Goal: Task Accomplishment & Management: Complete application form

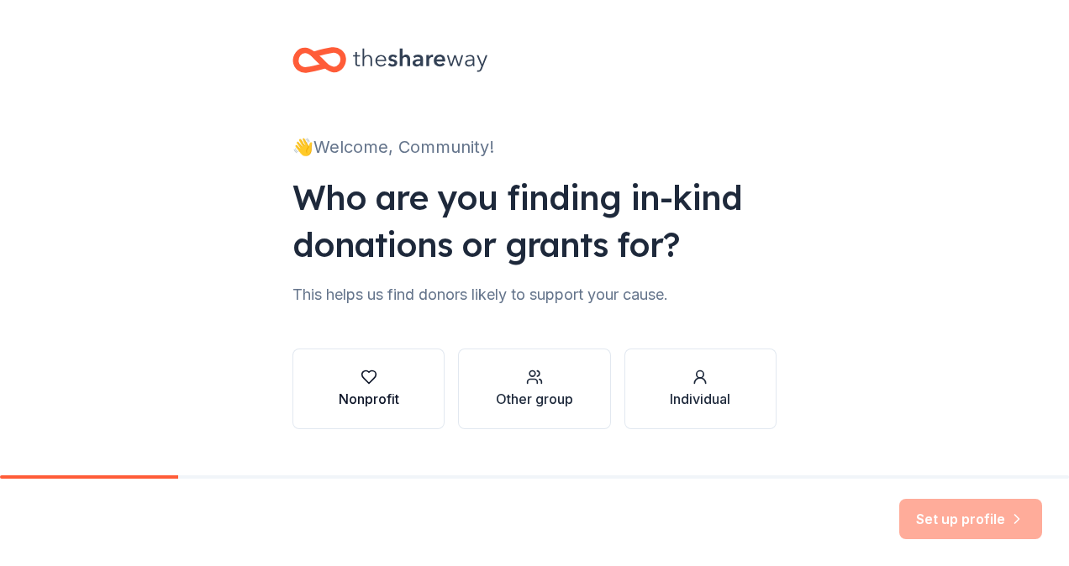
click at [389, 379] on div "button" at bounding box center [369, 377] width 61 height 17
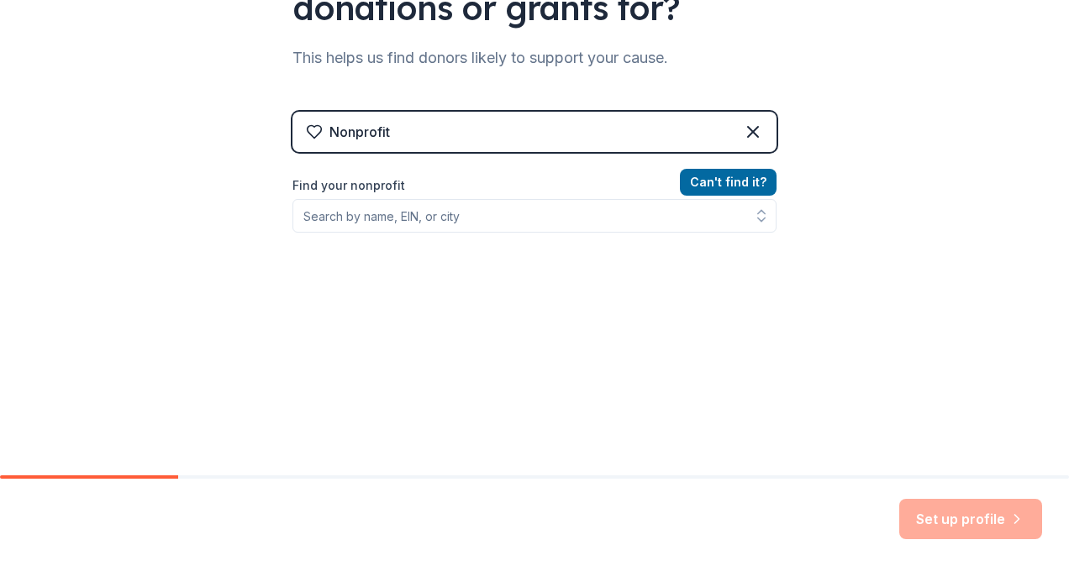
scroll to position [243, 0]
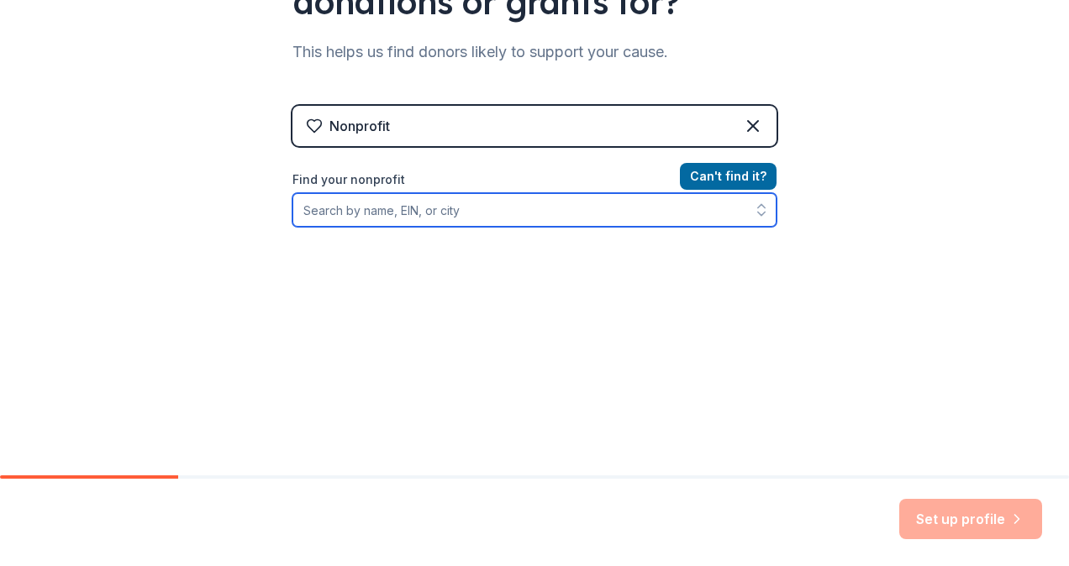
click at [541, 221] on input "Find your nonprofit" at bounding box center [534, 210] width 484 height 34
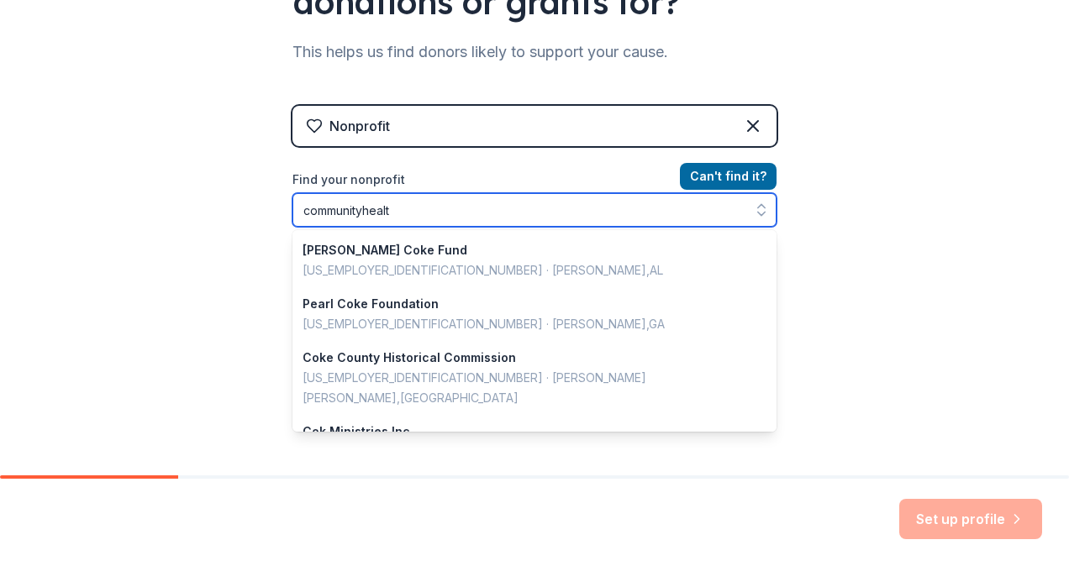
type input "communityhealth"
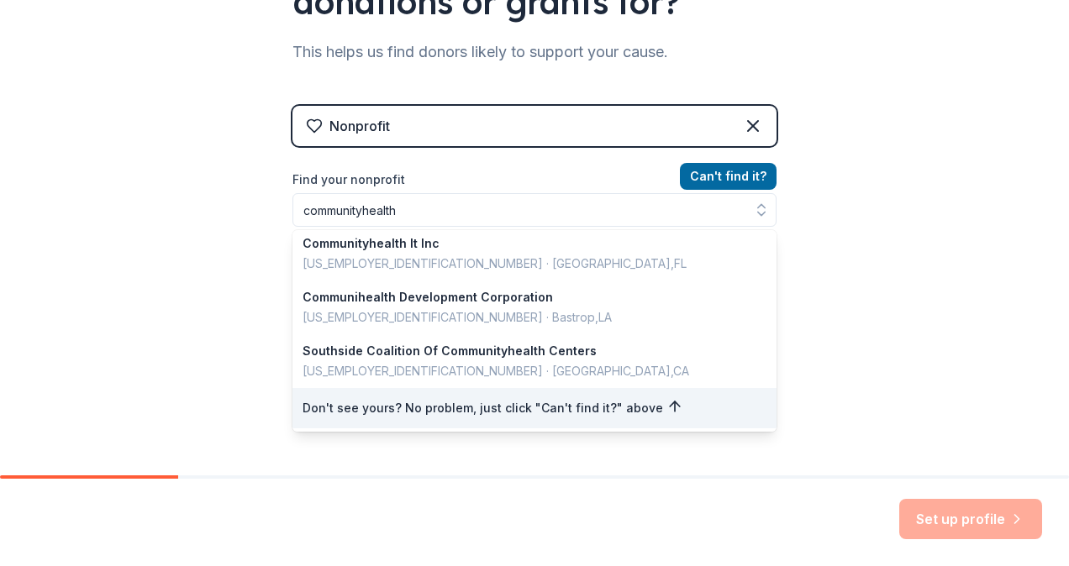
scroll to position [215, 0]
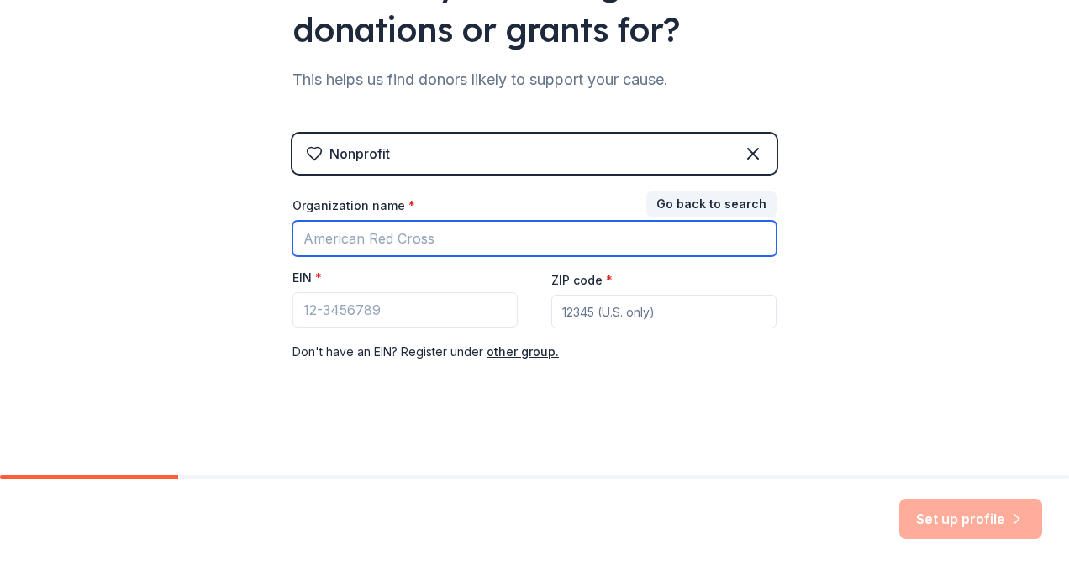
click at [451, 234] on input "Organization name *" at bounding box center [534, 238] width 484 height 35
type input "CommunityHealth"
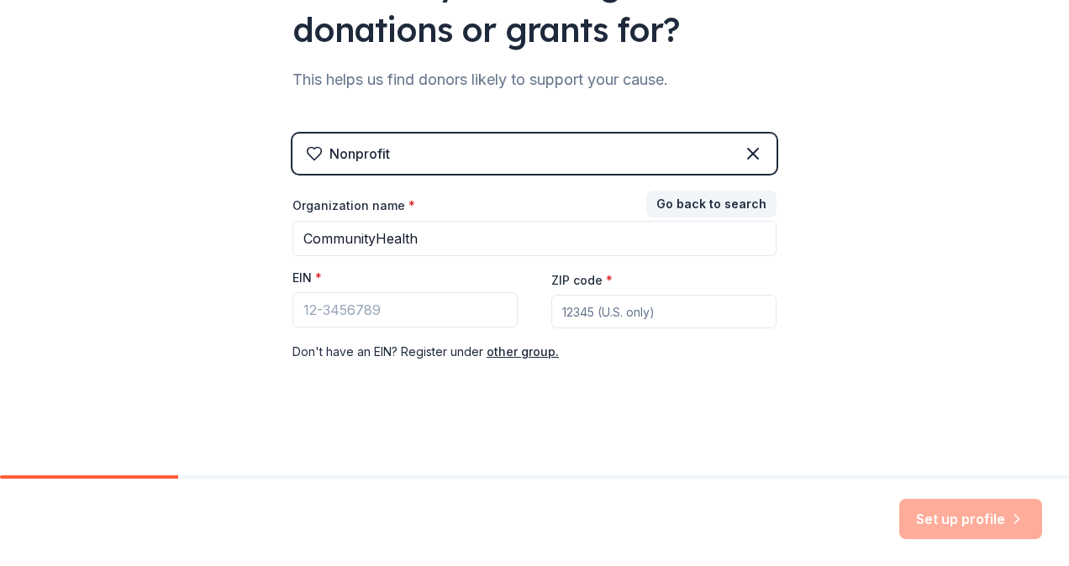
type input "60622"
click at [415, 312] on input "EIN *" at bounding box center [404, 309] width 225 height 35
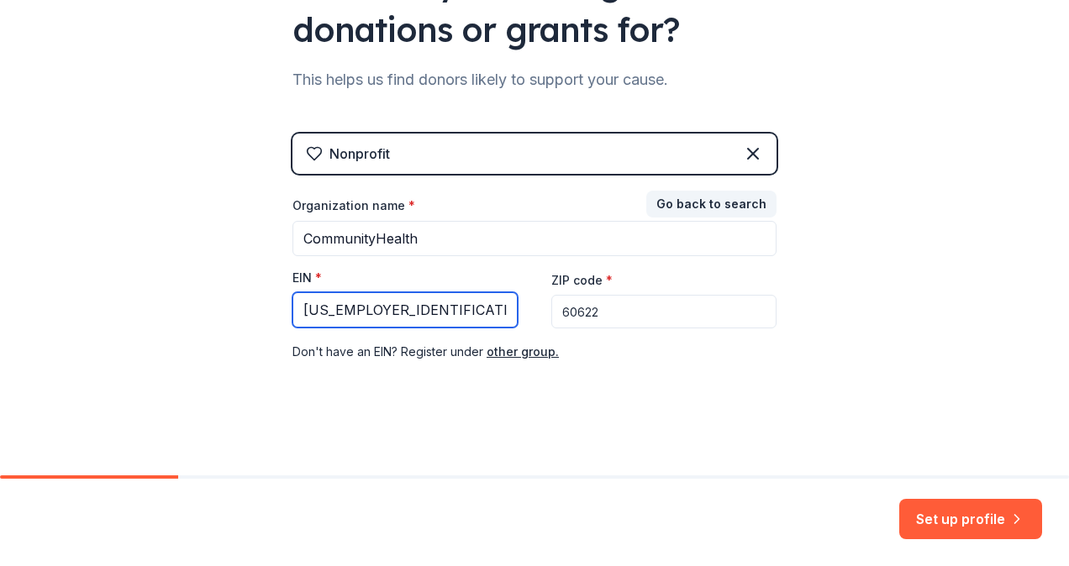
type input "[US_EMPLOYER_IDENTIFICATION_NUMBER]"
click at [998, 340] on div "👋 Welcome, Community! Who are you finding in-kind donations or grants for? This…" at bounding box center [534, 131] width 1069 height 692
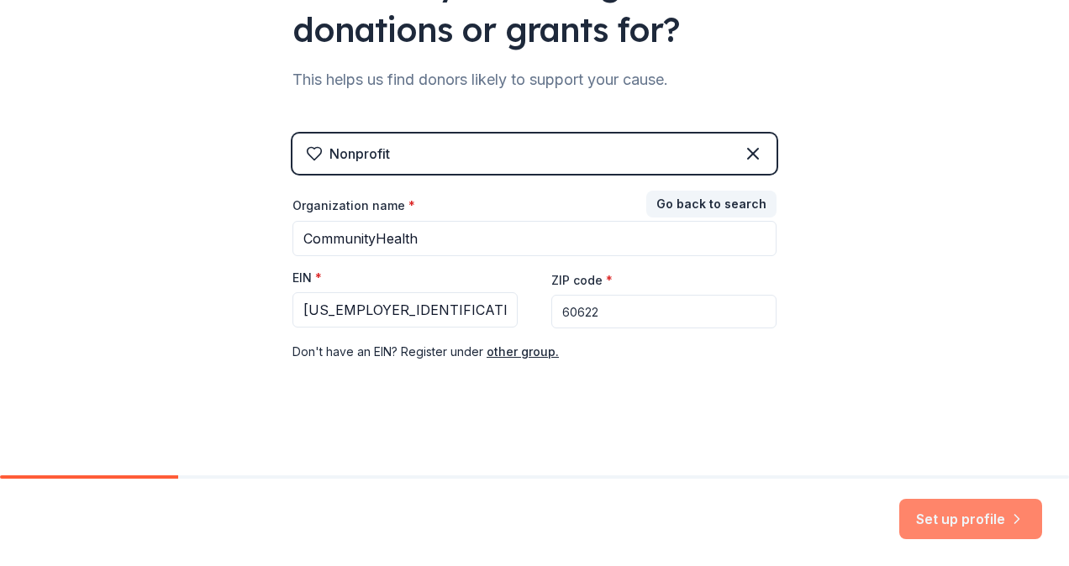
click at [975, 514] on button "Set up profile" at bounding box center [970, 519] width 143 height 40
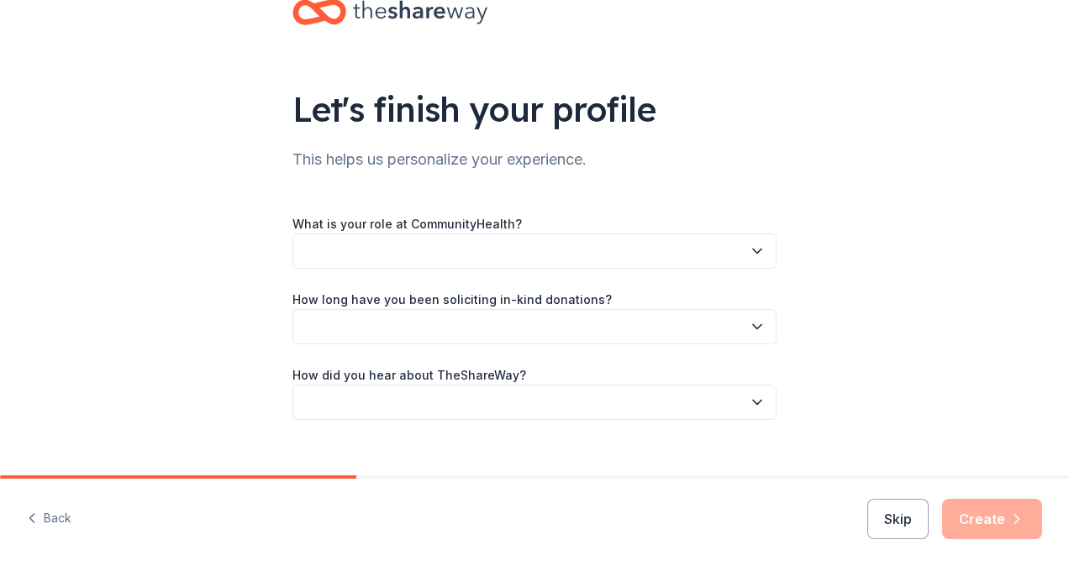
scroll to position [73, 0]
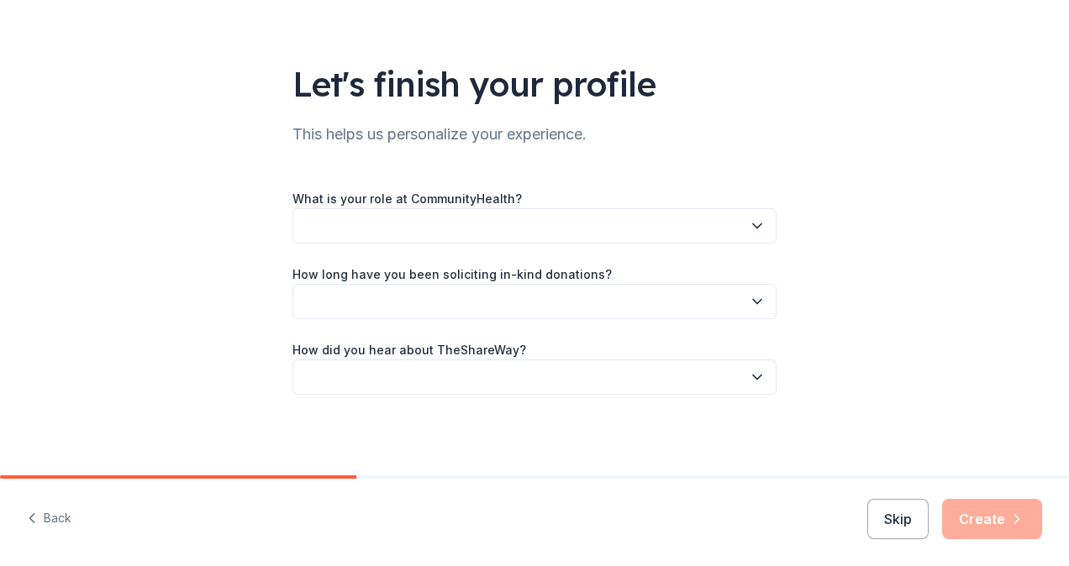
click at [426, 218] on button "button" at bounding box center [534, 225] width 484 height 35
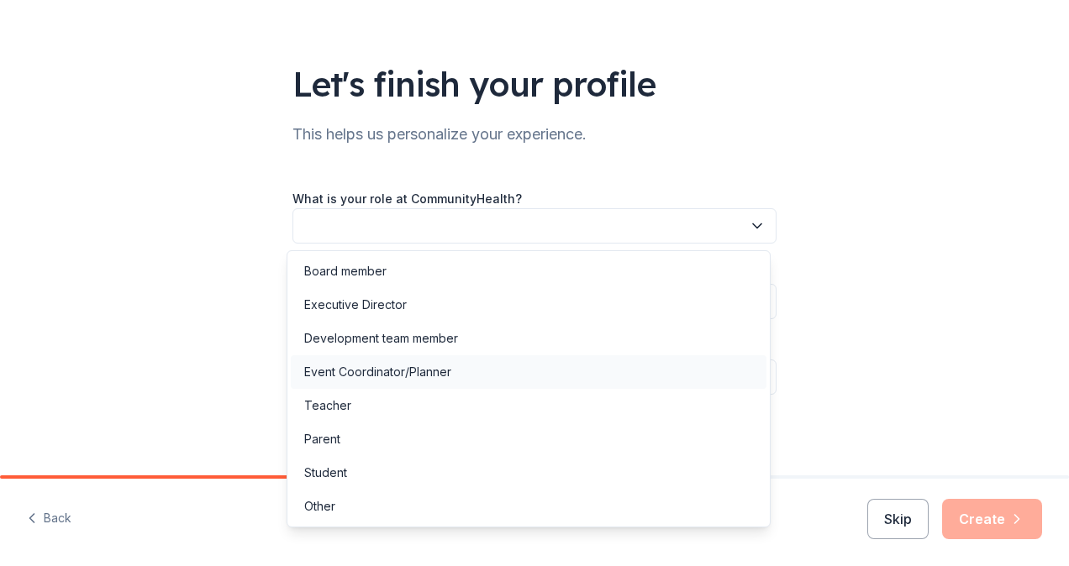
click at [406, 379] on div "Event Coordinator/Planner" at bounding box center [377, 372] width 147 height 20
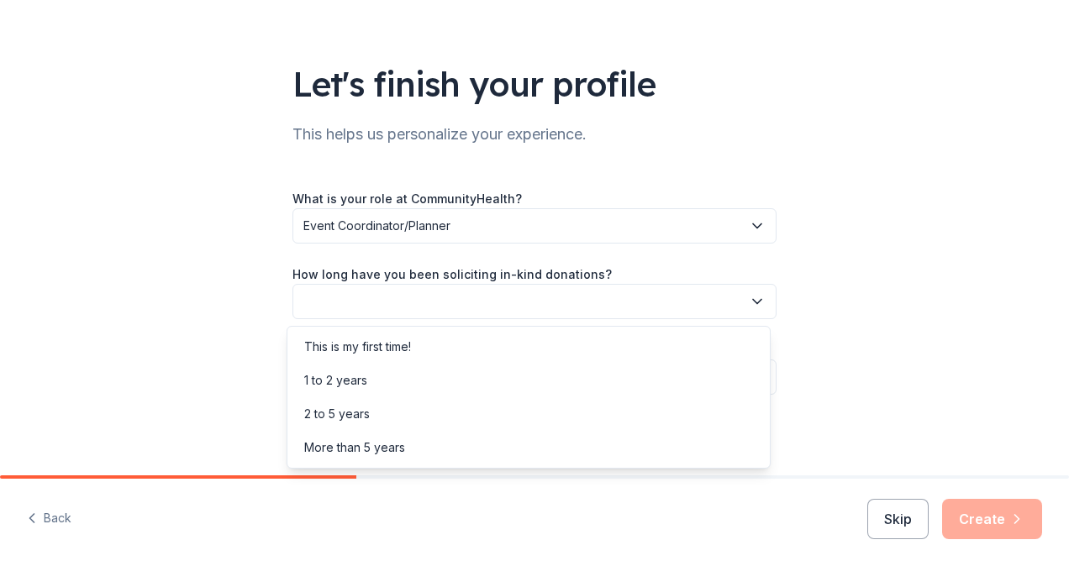
click at [345, 312] on button "button" at bounding box center [534, 301] width 484 height 35
click at [380, 378] on div "1 to 2 years" at bounding box center [529, 381] width 476 height 34
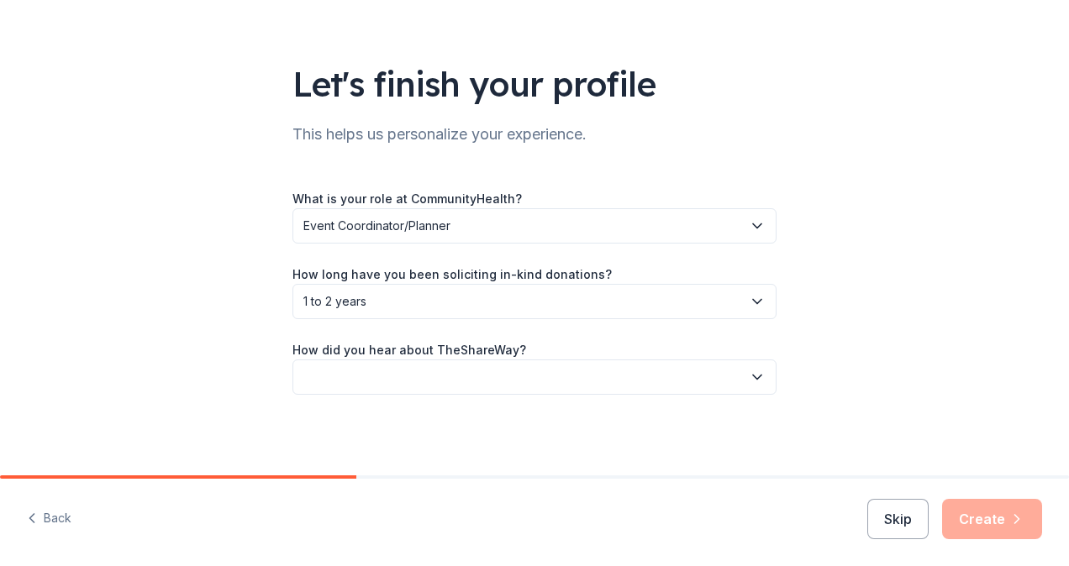
click at [375, 366] on button "button" at bounding box center [534, 377] width 484 height 35
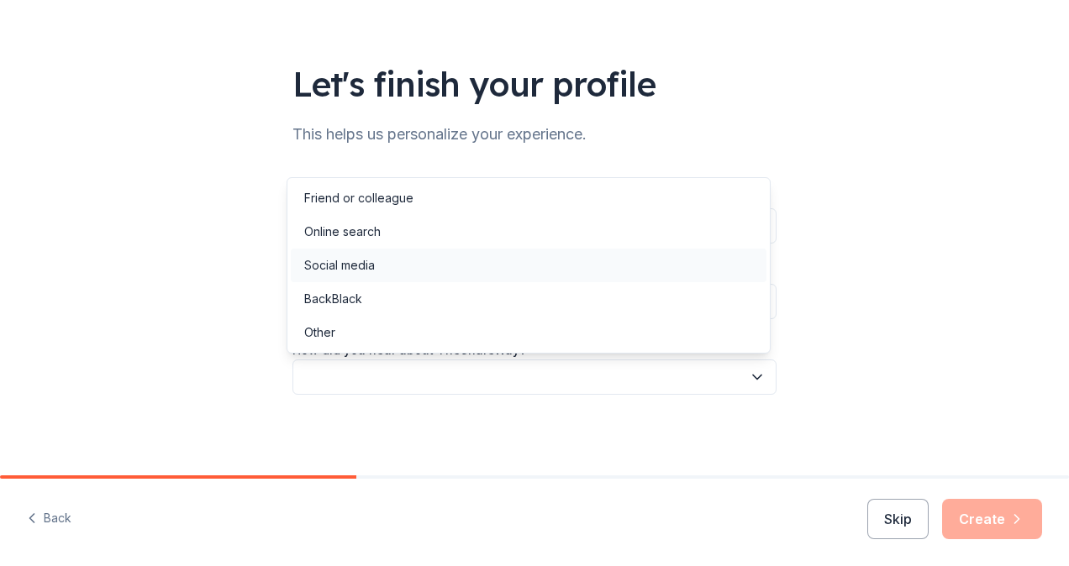
click at [361, 267] on div "Social media" at bounding box center [339, 265] width 71 height 20
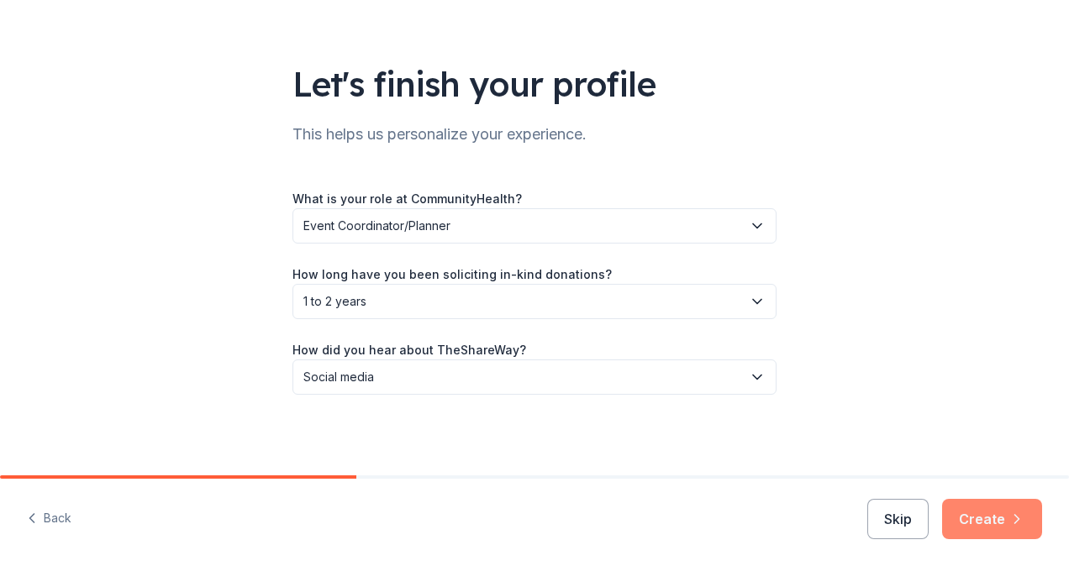
click at [1017, 523] on icon "button" at bounding box center [1016, 519] width 17 height 17
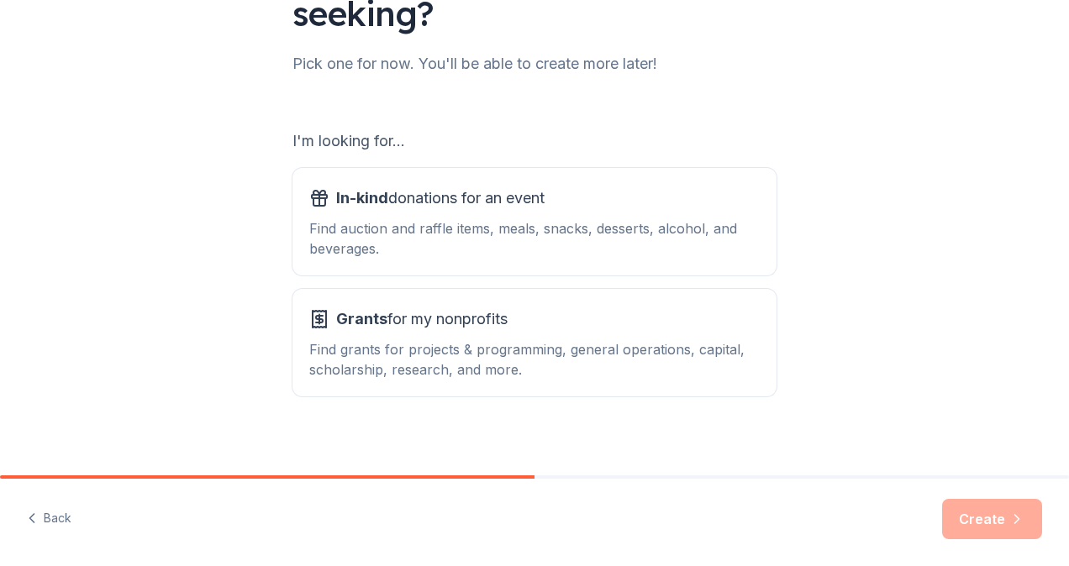
scroll to position [203, 0]
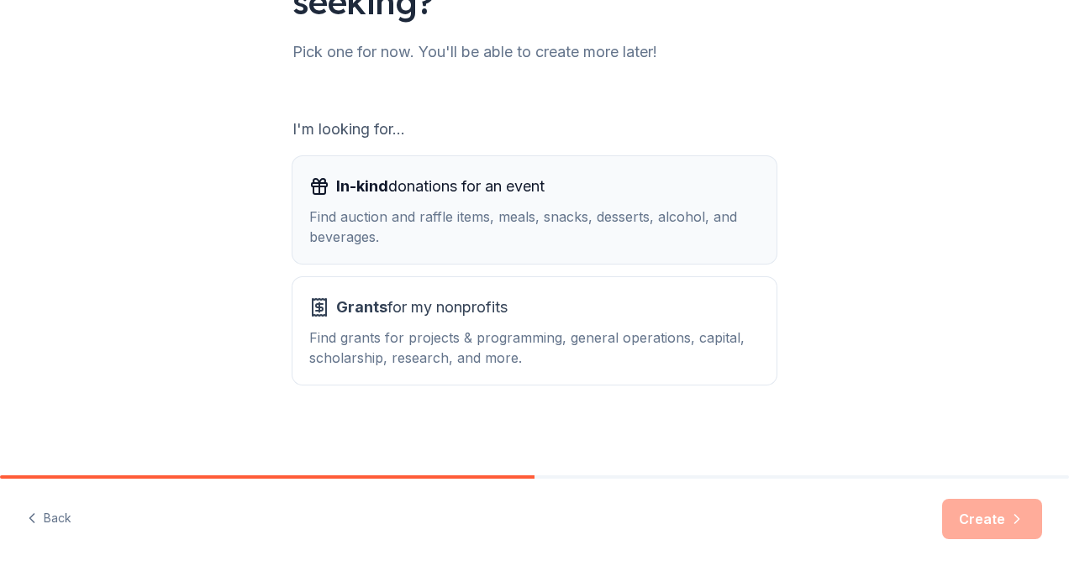
click at [560, 224] on div "Find auction and raffle items, meals, snacks, desserts, alcohol, and beverages." at bounding box center [534, 227] width 450 height 40
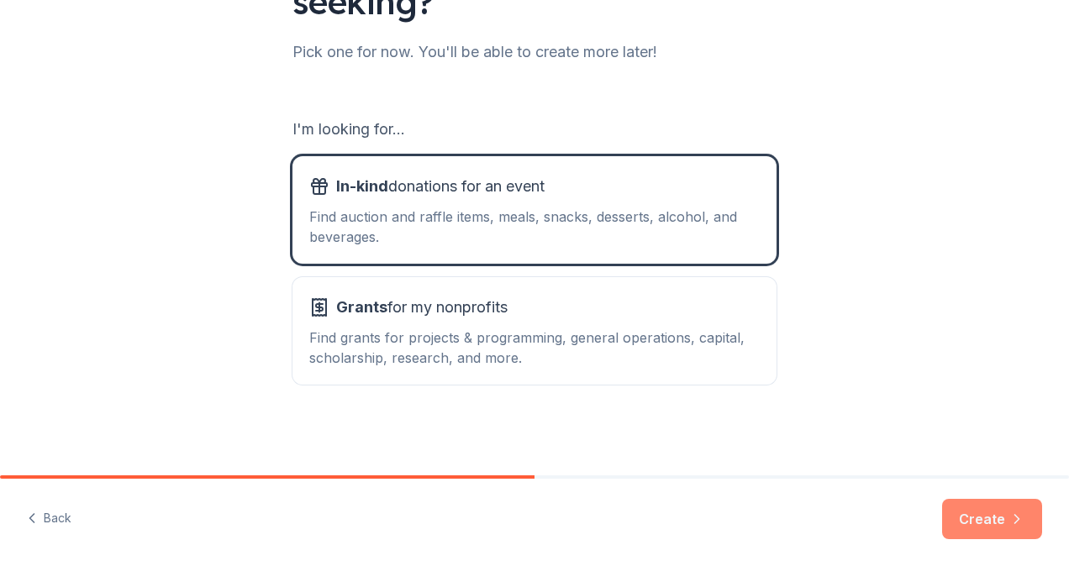
click at [977, 512] on button "Create" at bounding box center [992, 519] width 100 height 40
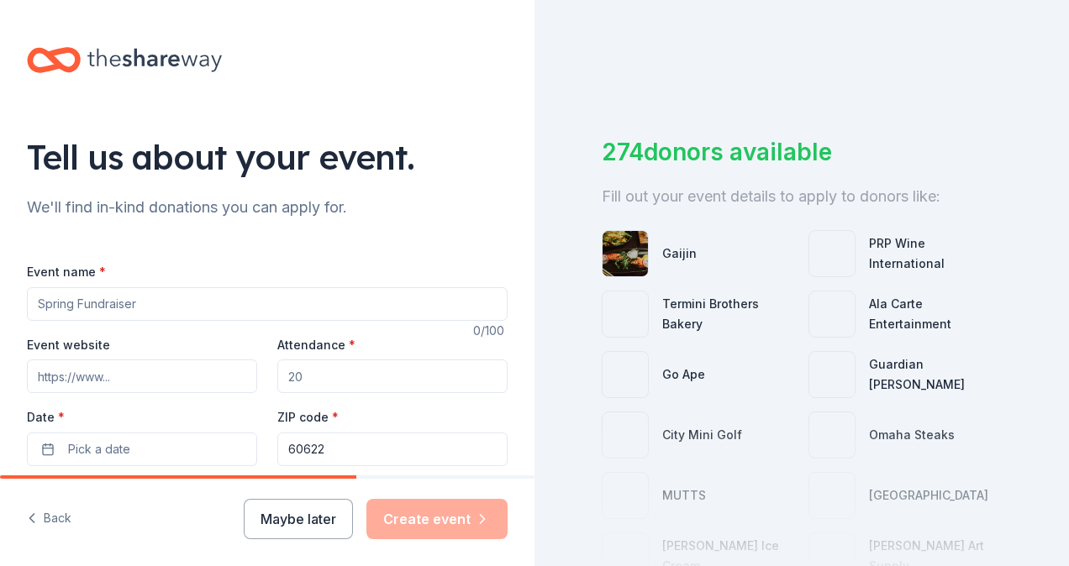
click at [393, 521] on div "Maybe later Create event" at bounding box center [376, 519] width 264 height 40
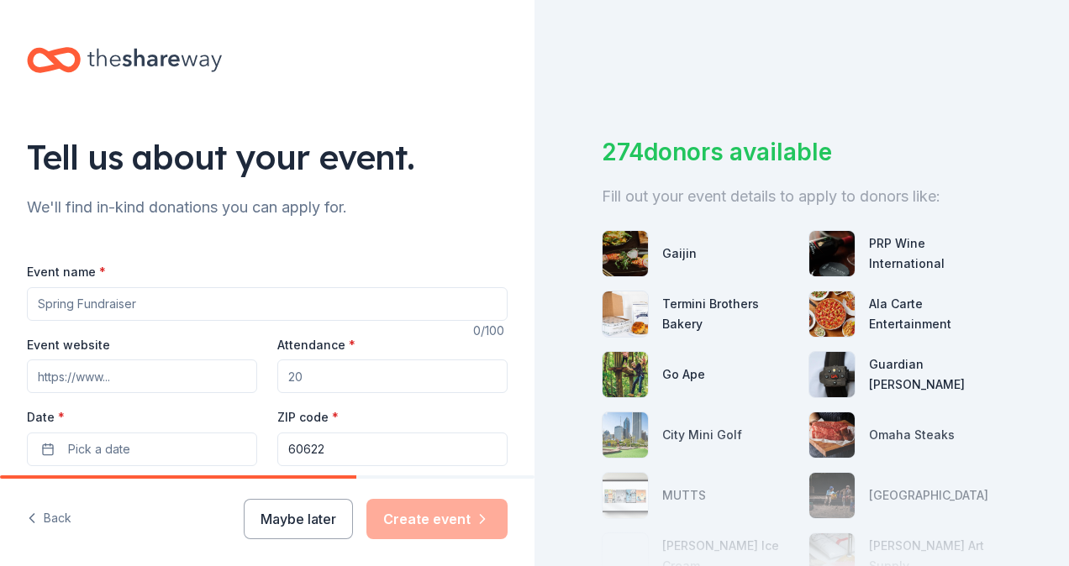
click at [108, 303] on input "Event name *" at bounding box center [267, 304] width 481 height 34
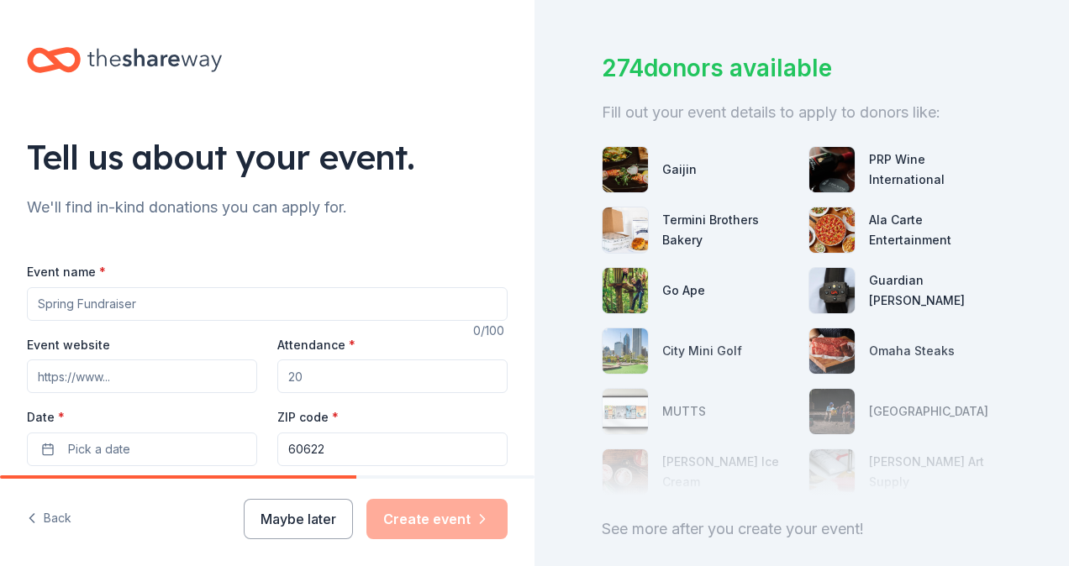
scroll to position [168, 0]
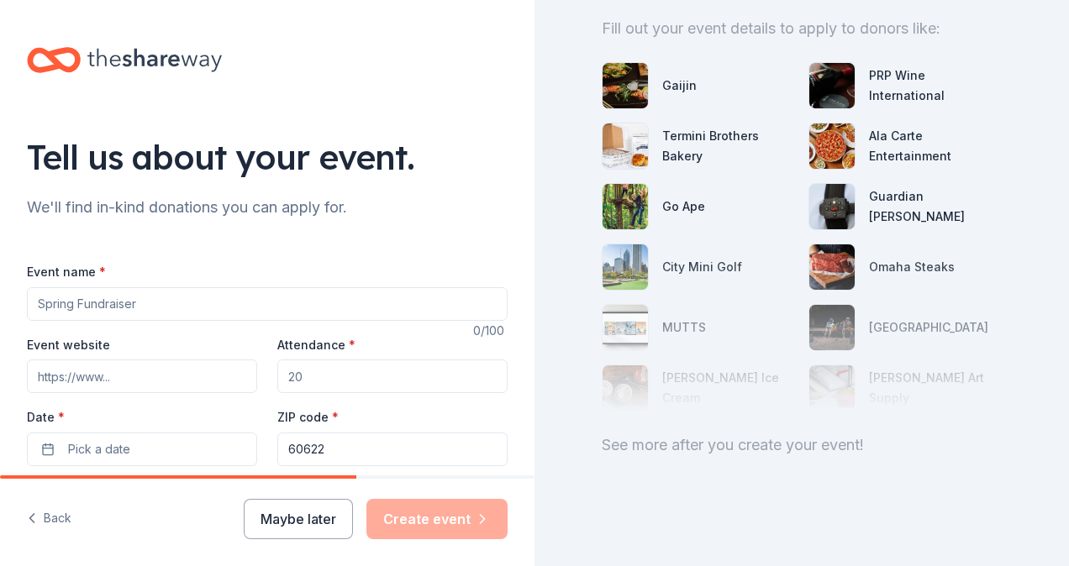
click at [406, 309] on input "Event name *" at bounding box center [267, 304] width 481 height 34
type input "All In Chicago Celebration"
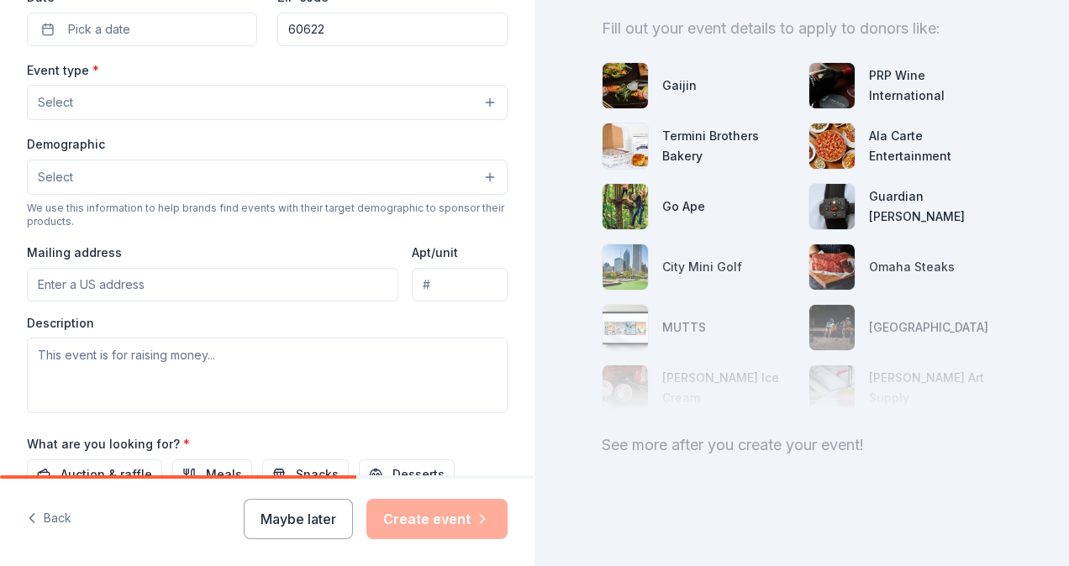
scroll to position [252, 0]
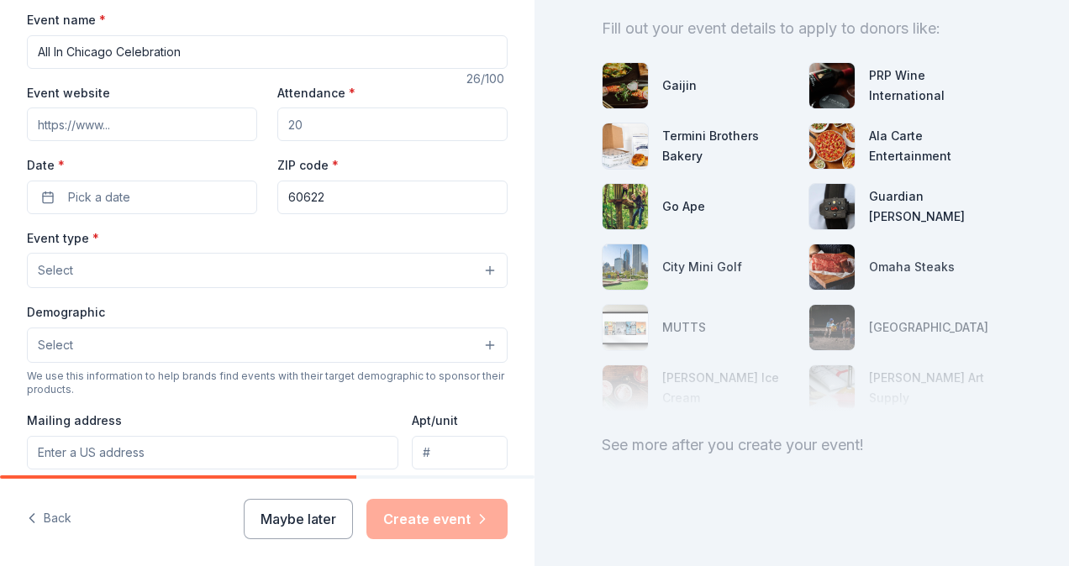
drag, startPoint x: 338, startPoint y: 129, endPoint x: 328, endPoint y: 125, distance: 10.6
click at [338, 129] on input "Attendance *" at bounding box center [392, 125] width 230 height 34
type input "150"
click at [164, 161] on label "Date *" at bounding box center [142, 165] width 230 height 17
click at [164, 181] on button "Pick a date" at bounding box center [142, 198] width 230 height 34
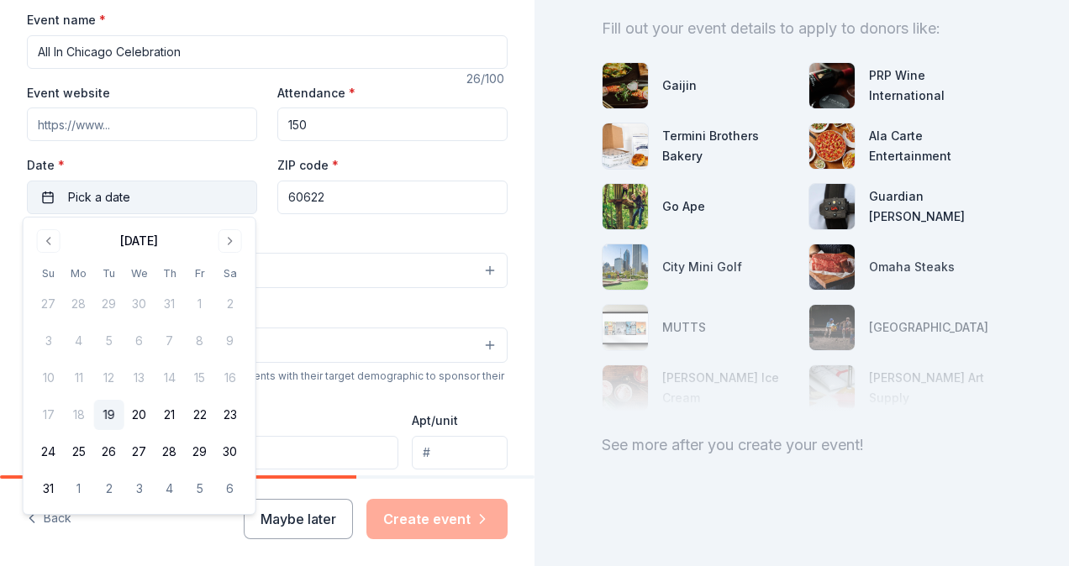
click at [155, 190] on button "Pick a date" at bounding box center [142, 198] width 230 height 34
click at [151, 200] on button "Pick a date" at bounding box center [142, 198] width 230 height 34
click at [220, 230] on button "Go to next month" at bounding box center [231, 241] width 24 height 24
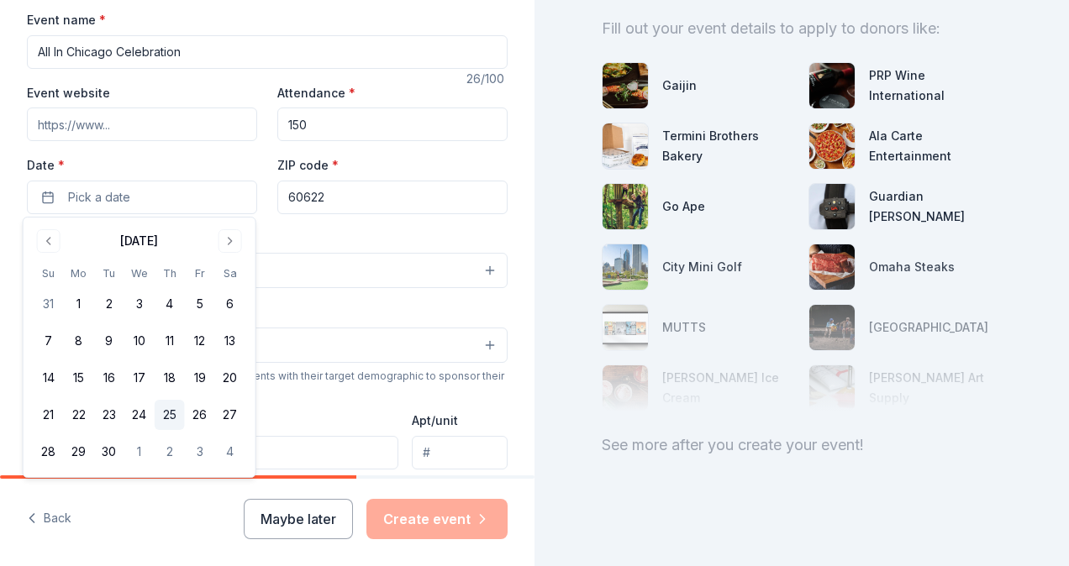
click at [166, 413] on button "25" at bounding box center [170, 415] width 30 height 30
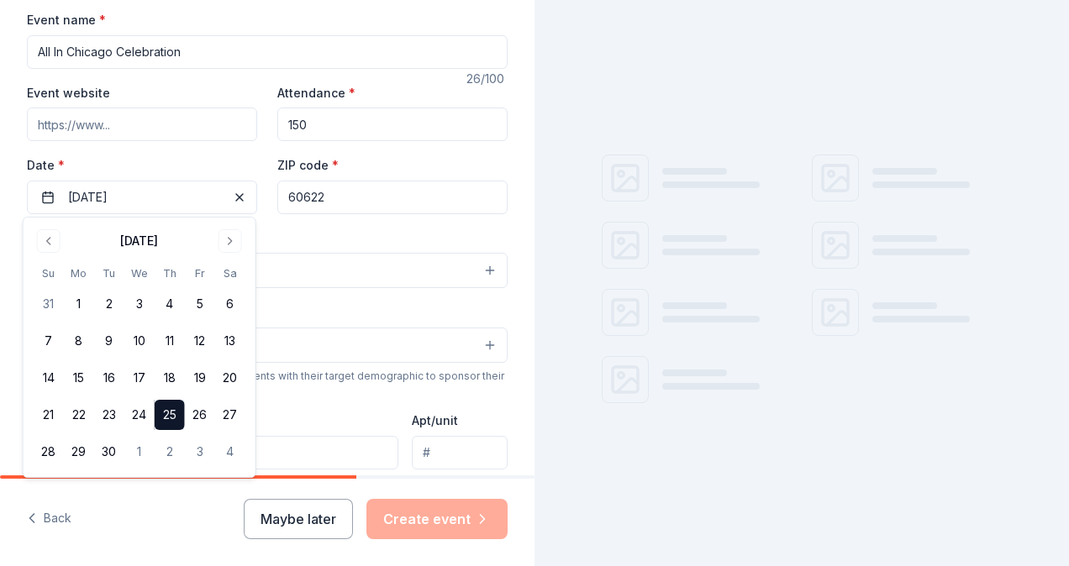
scroll to position [0, 0]
click at [66, 126] on input "Event website" at bounding box center [142, 125] width 230 height 34
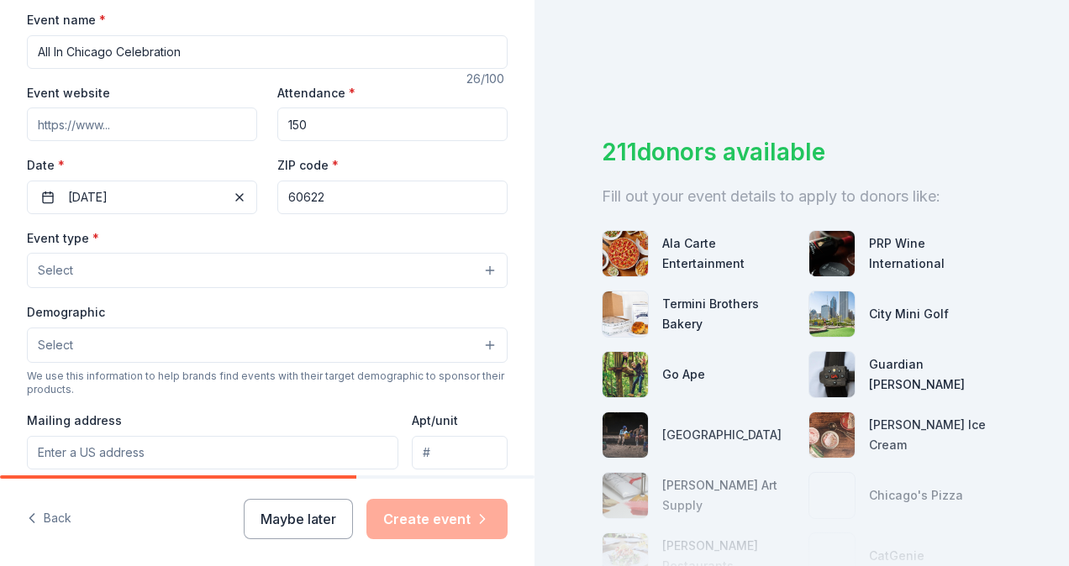
click at [87, 271] on button "Select" at bounding box center [267, 270] width 481 height 35
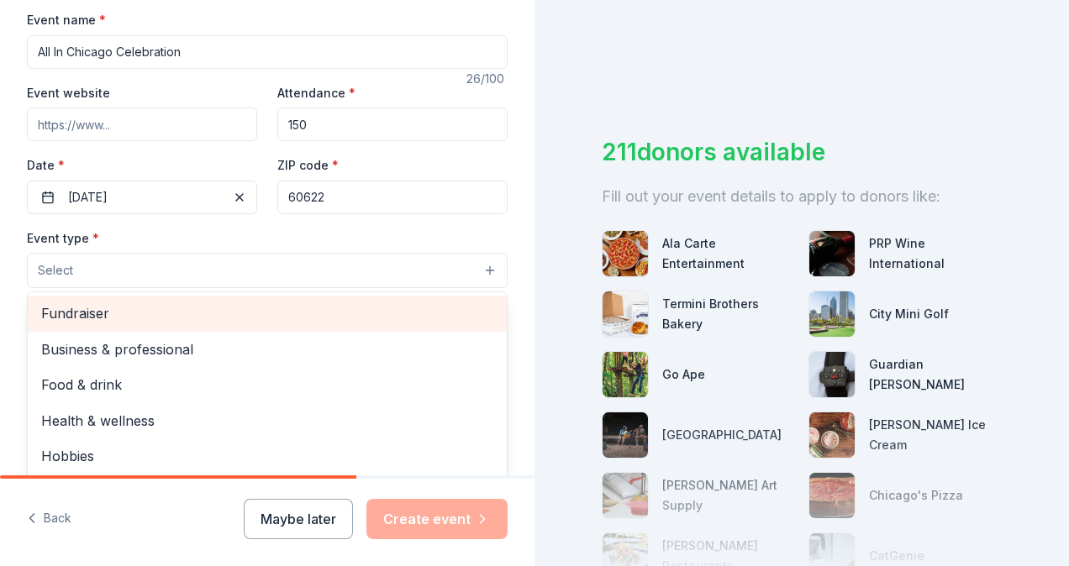
click at [115, 303] on span "Fundraiser" at bounding box center [267, 314] width 452 height 22
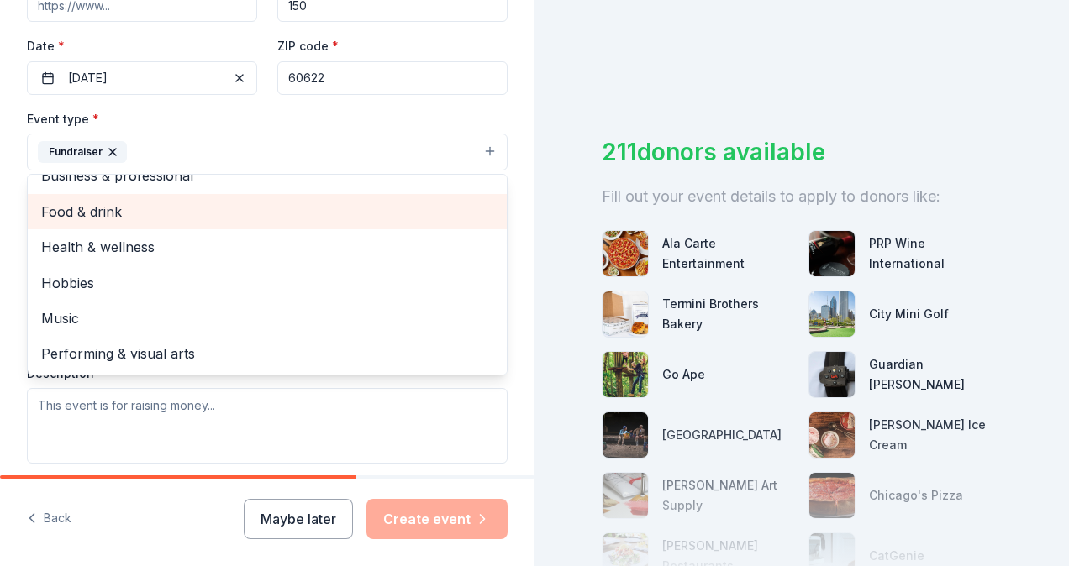
scroll to position [504, 0]
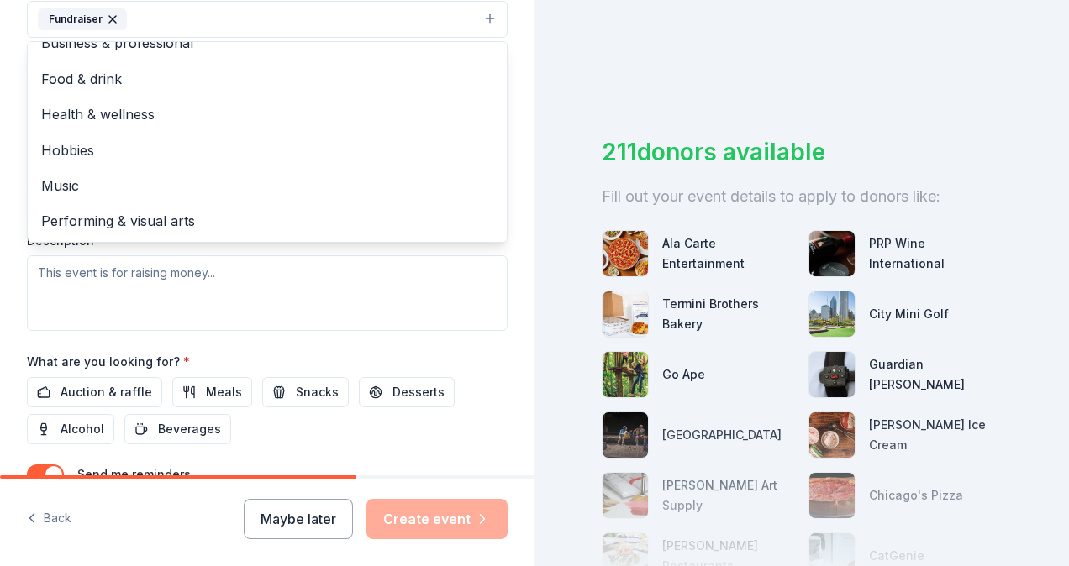
click at [0, 261] on html "Tell us about your event. We'll find in-kind donations you can apply for. Event…" at bounding box center [534, 283] width 1069 height 566
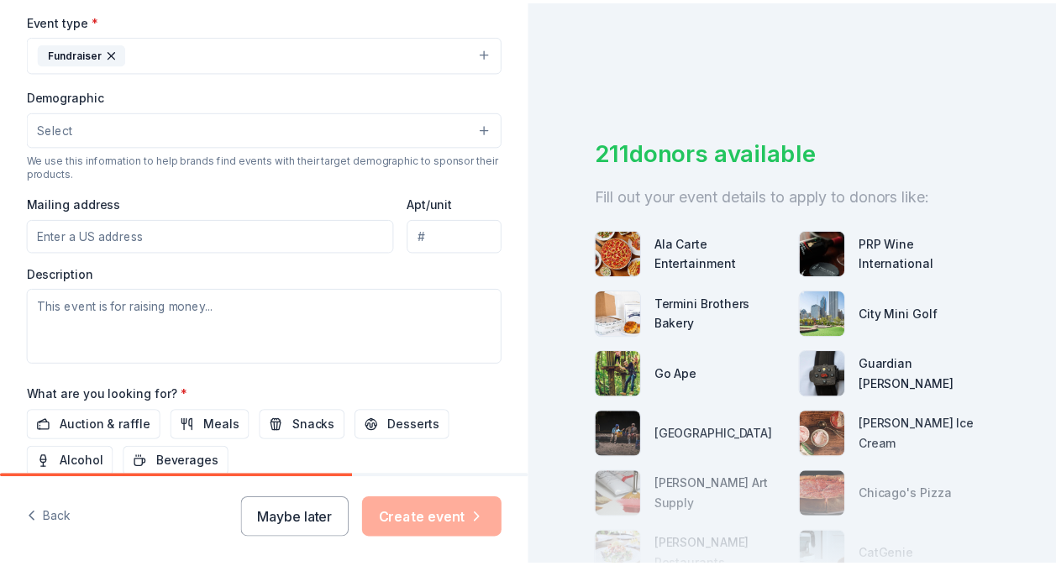
scroll to position [556, 0]
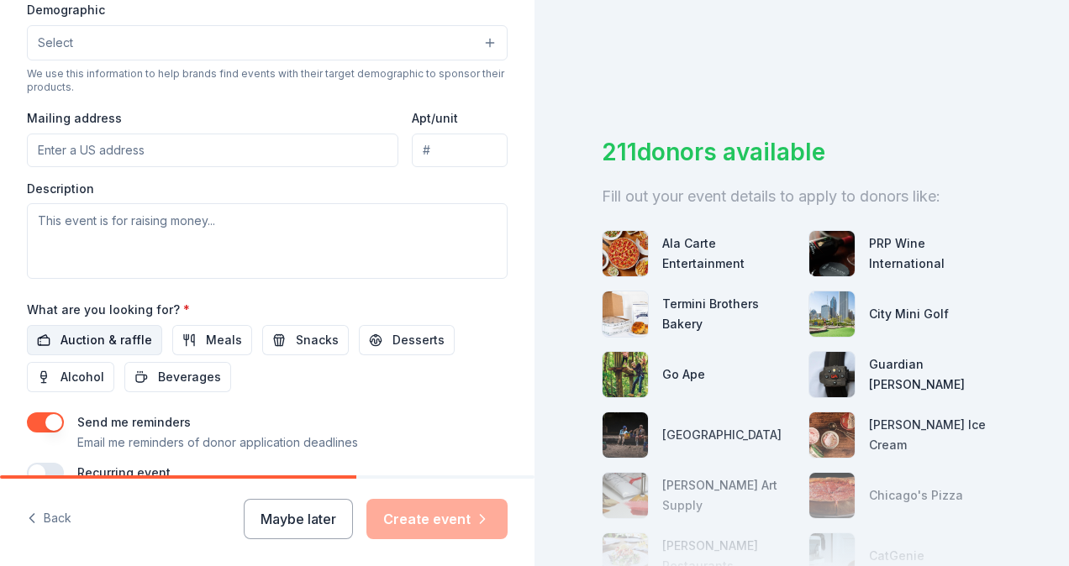
click at [149, 336] on button "Auction & raffle" at bounding box center [94, 340] width 135 height 30
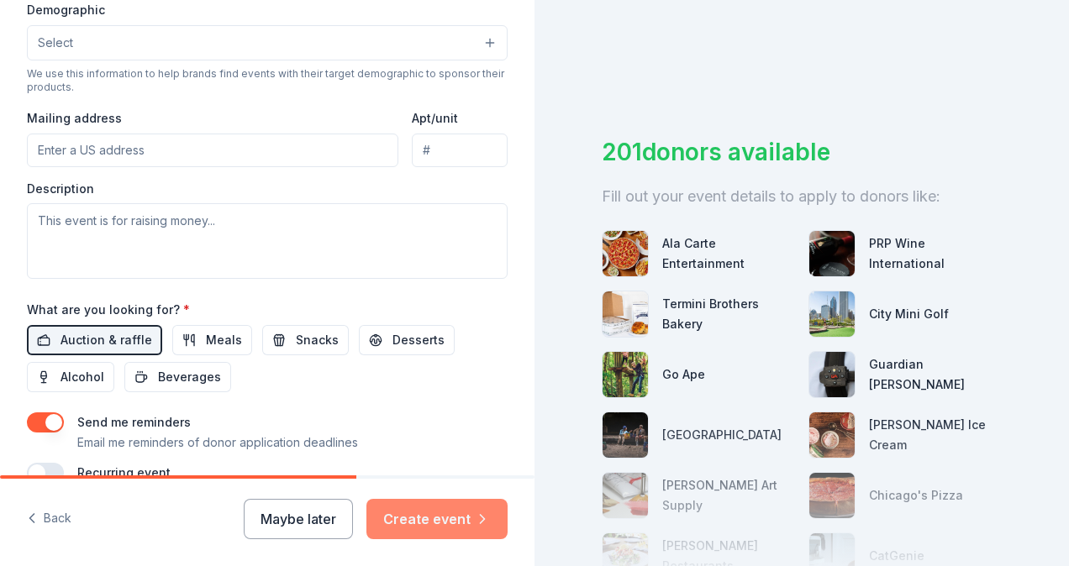
click at [420, 518] on button "Create event" at bounding box center [436, 519] width 141 height 40
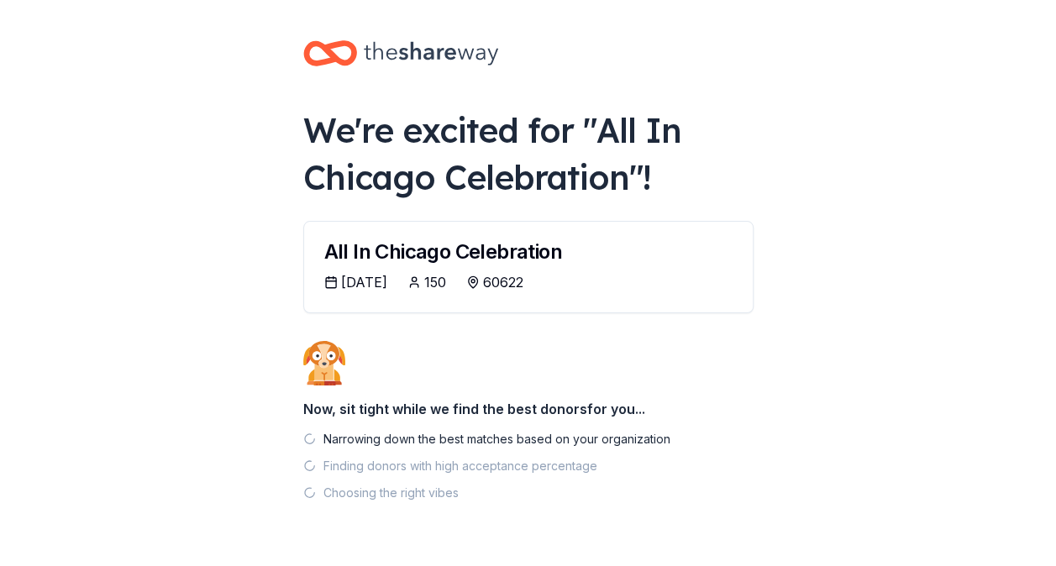
scroll to position [47, 0]
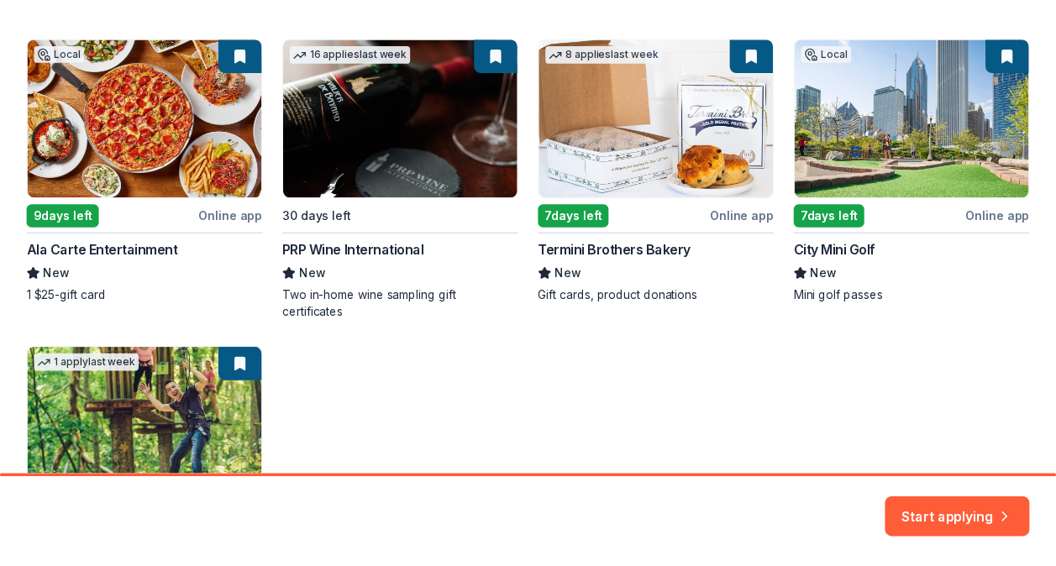
scroll to position [252, 0]
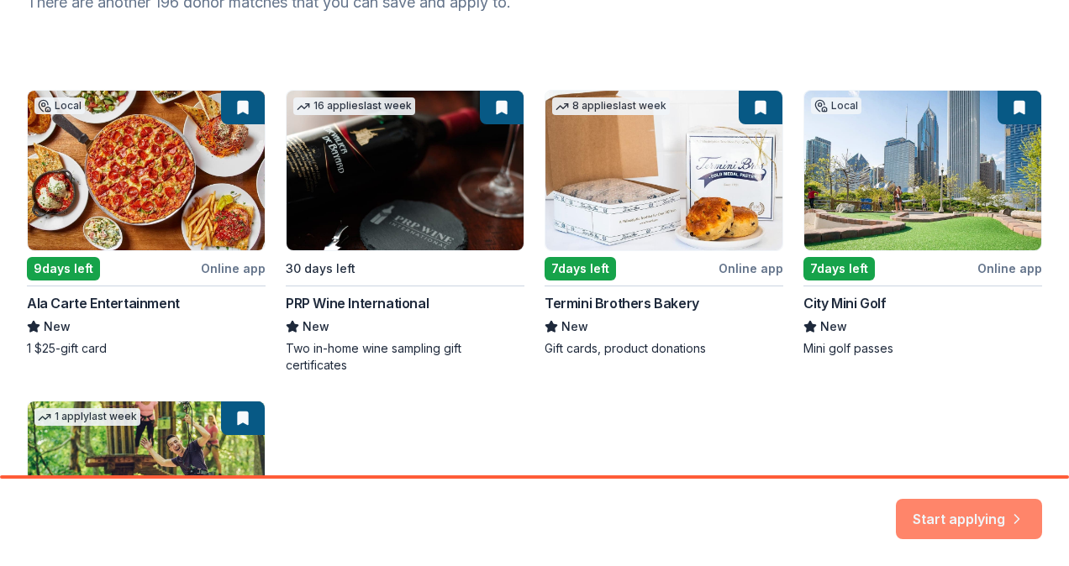
click at [977, 510] on button "Start applying" at bounding box center [969, 509] width 146 height 40
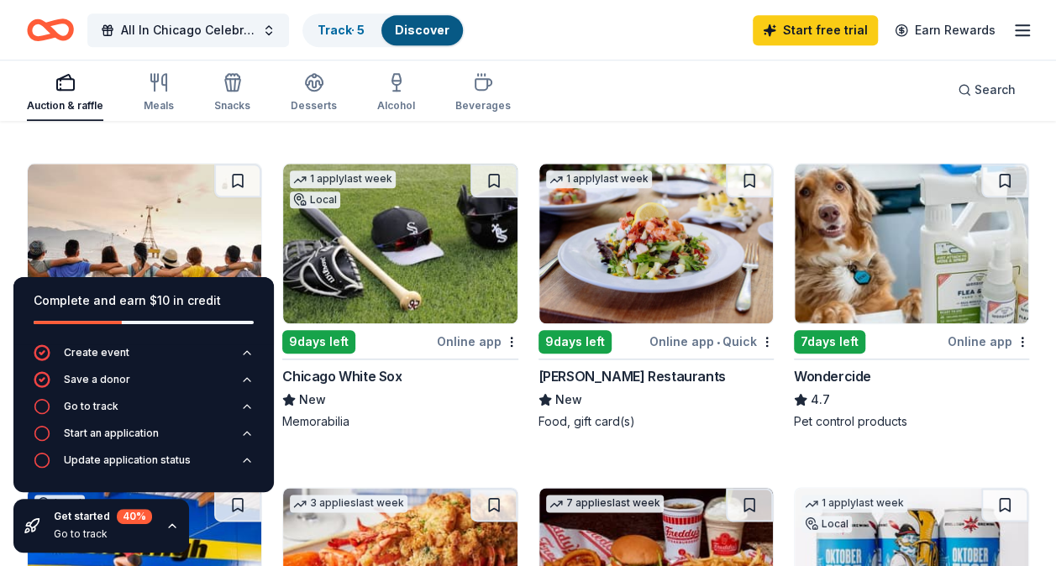
scroll to position [963, 0]
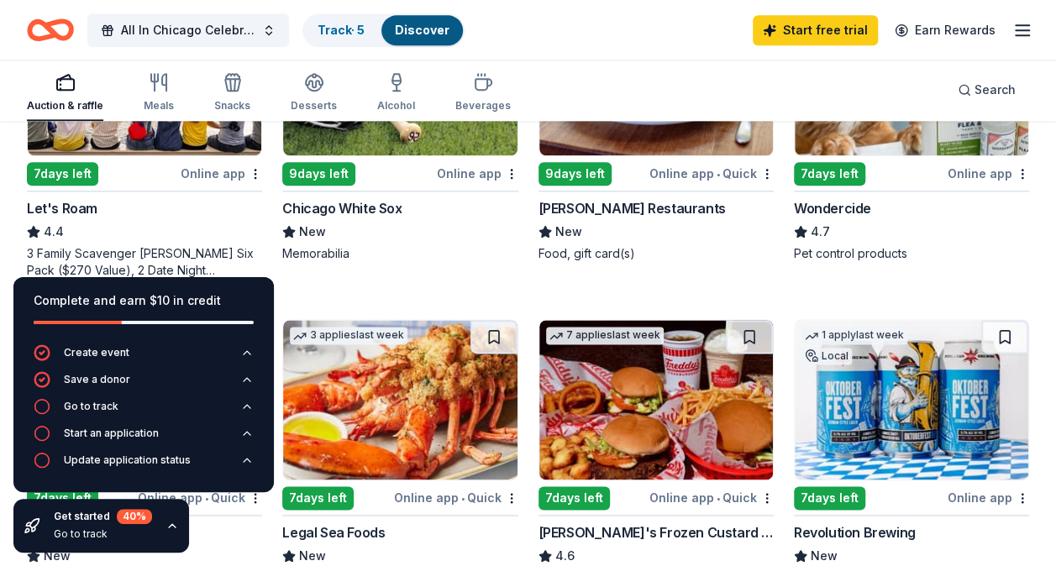
click at [175, 534] on div "Get started 40 % Go to track" at bounding box center [101, 526] width 176 height 54
click at [173, 535] on div "Get started 40 % Go to track" at bounding box center [101, 526] width 176 height 54
click at [168, 529] on icon "button" at bounding box center [172, 525] width 13 height 13
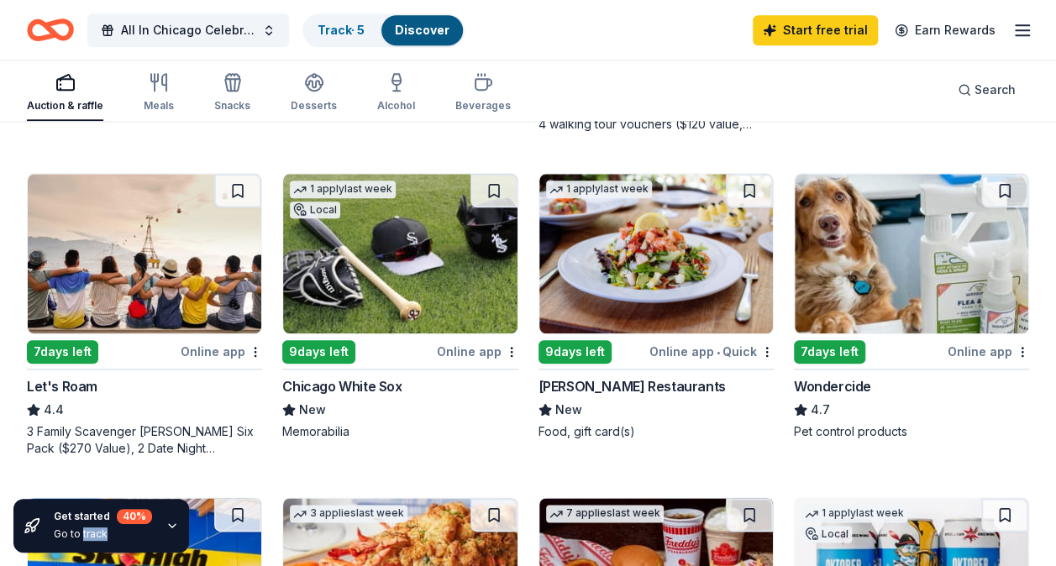
scroll to position [759, 0]
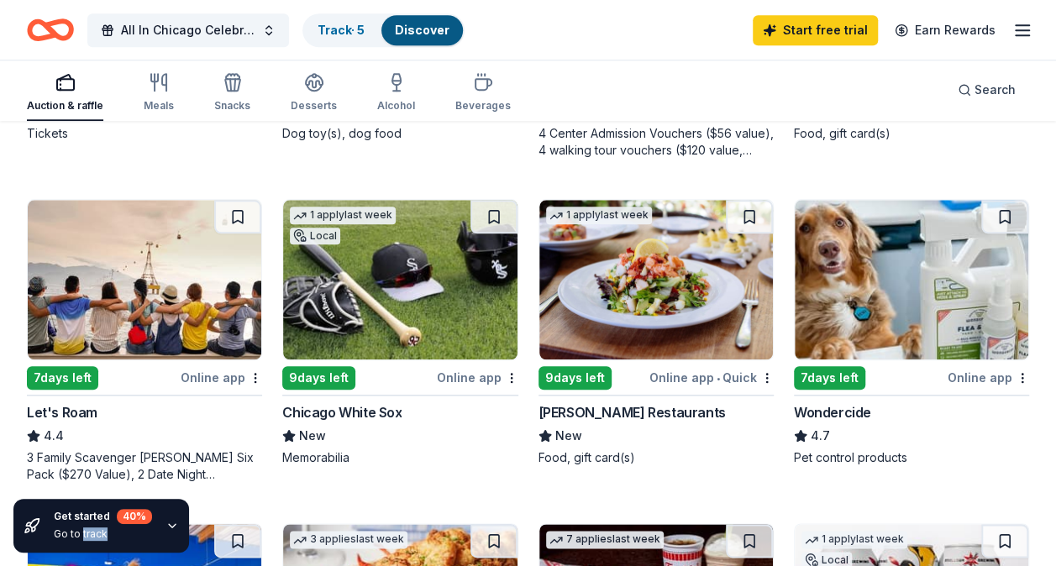
click at [358, 322] on img at bounding box center [400, 280] width 234 height 160
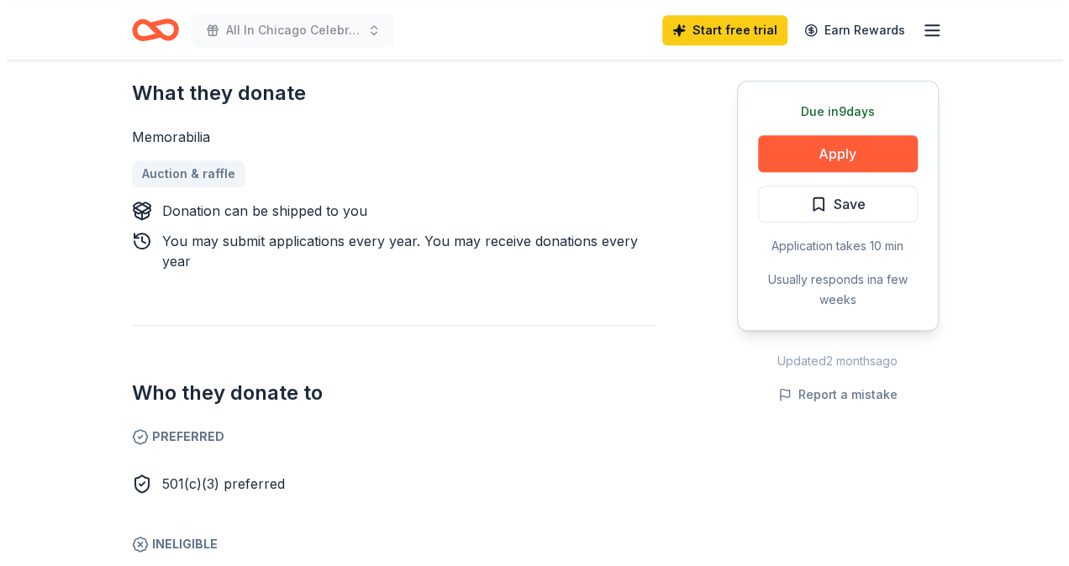
scroll to position [840, 0]
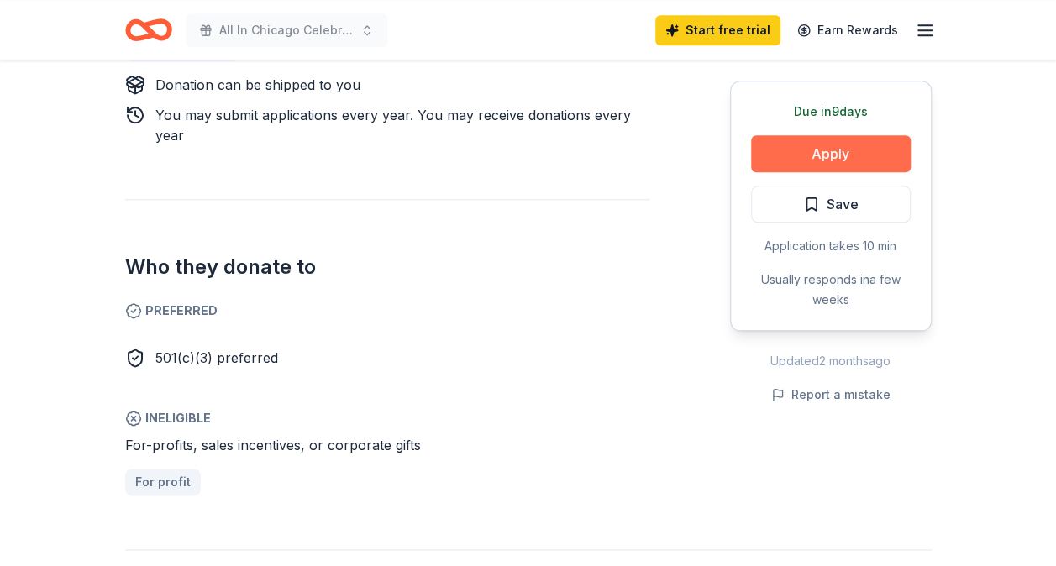
click at [803, 155] on button "Apply" at bounding box center [831, 153] width 160 height 37
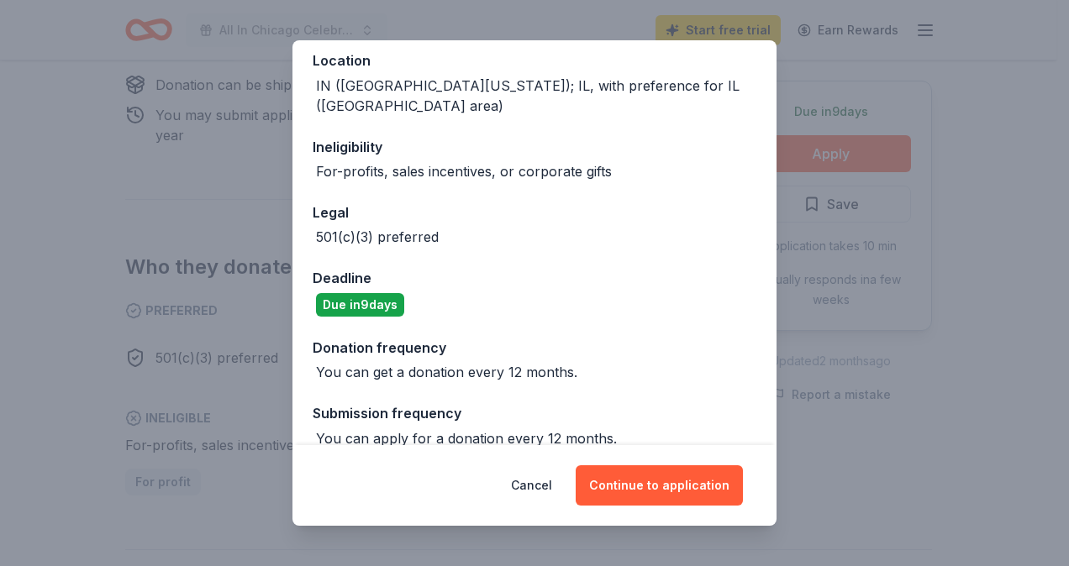
scroll to position [216, 0]
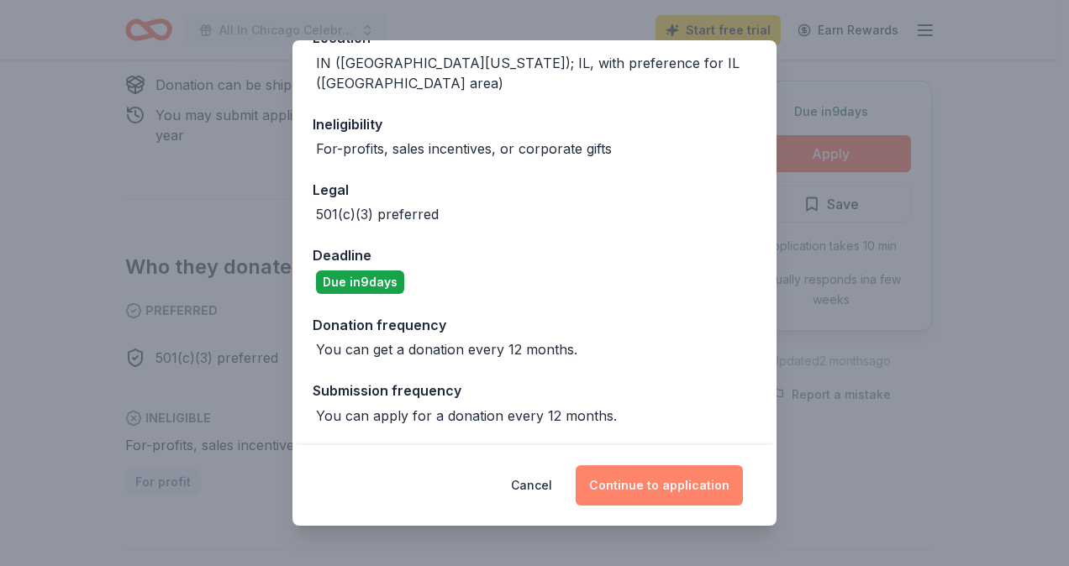
click at [657, 492] on button "Continue to application" at bounding box center [659, 486] width 167 height 40
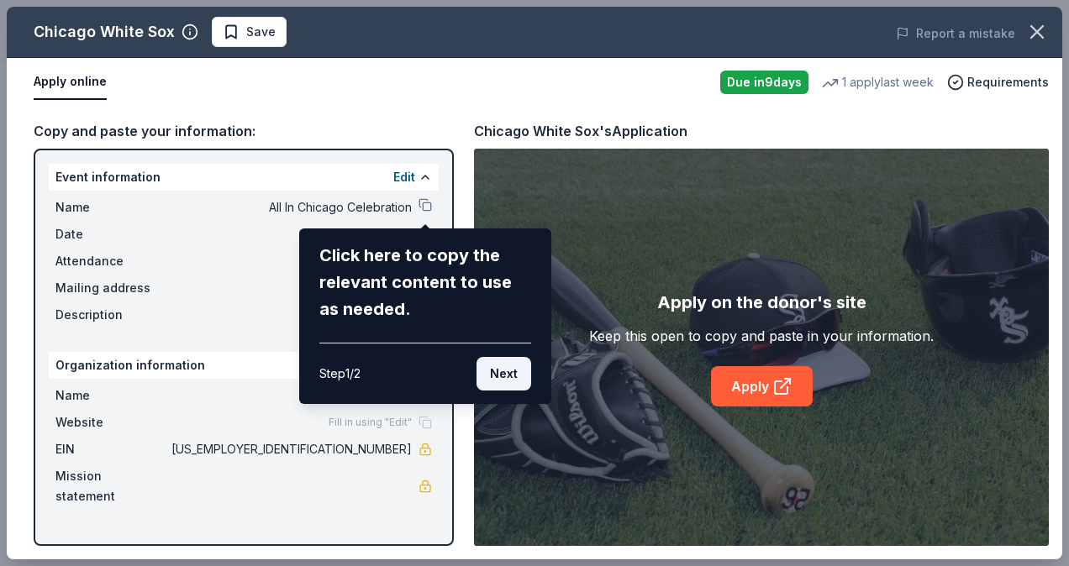
click at [494, 375] on button "Next" at bounding box center [503, 374] width 55 height 34
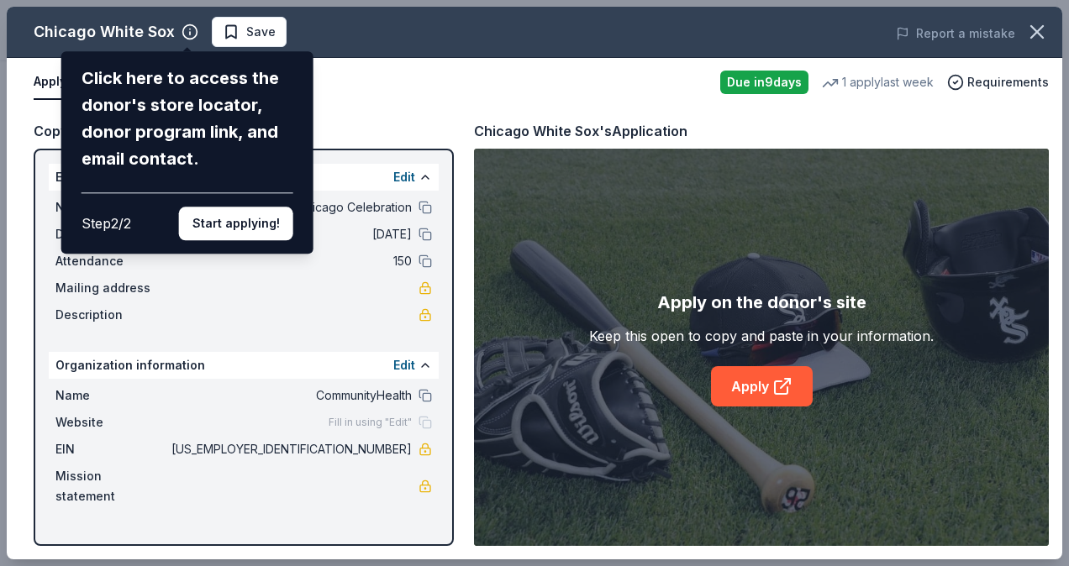
click at [349, 89] on div "Chicago White Sox Click here to access the donor's store locator, donor program…" at bounding box center [535, 283] width 1056 height 553
click at [237, 215] on button "Start applying!" at bounding box center [236, 224] width 114 height 34
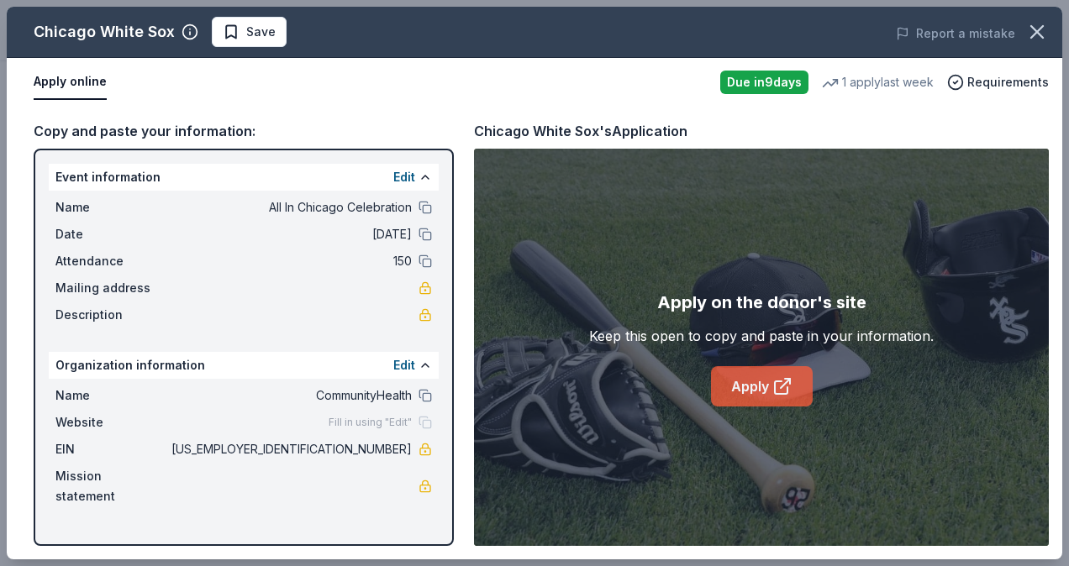
click at [770, 389] on link "Apply" at bounding box center [762, 386] width 102 height 40
